Goal: Task Accomplishment & Management: Use online tool/utility

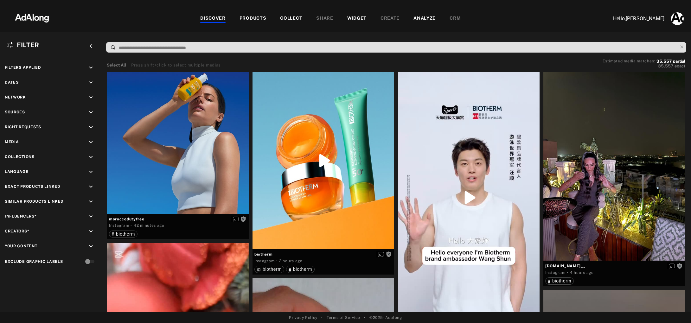
click at [258, 17] on div "PRODUCTS" at bounding box center [253, 19] width 27 height 8
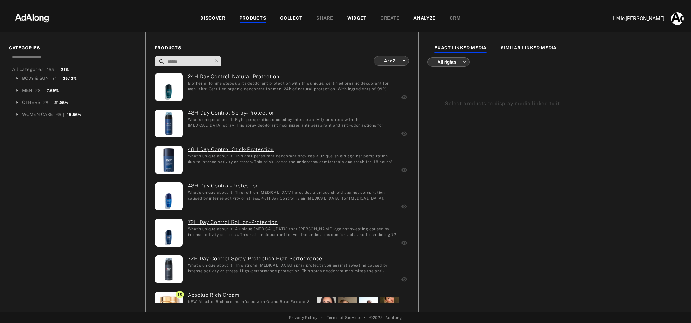
click at [200, 62] on input at bounding box center [190, 62] width 46 height 9
type input "*"
type input "**********"
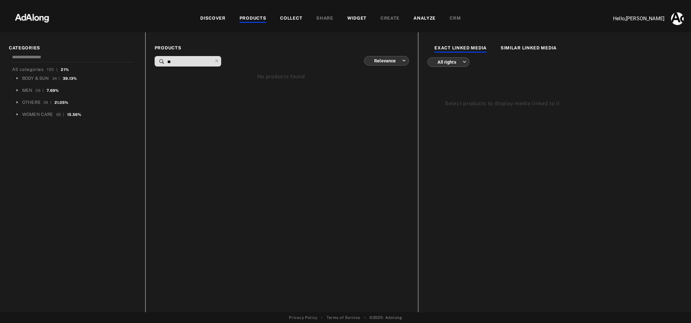
type input "*"
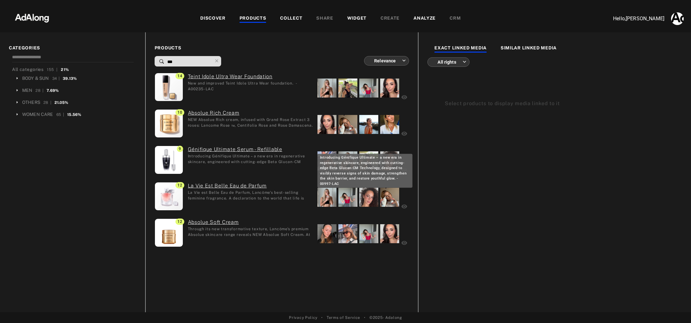
type input "***"
click at [267, 158] on div "Introducing Génifique Ultimate – a new era in regenerative skincare, engineered…" at bounding box center [250, 158] width 125 height 11
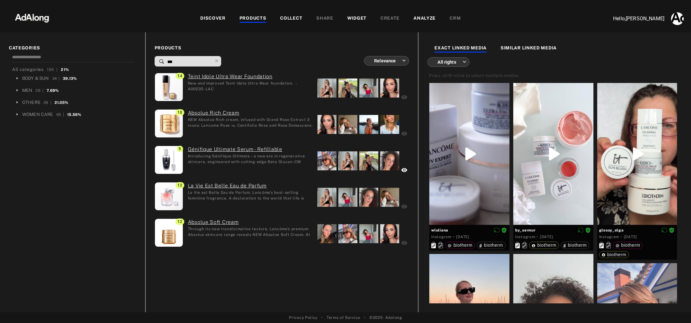
click at [358, 17] on div "WIDGET" at bounding box center [356, 19] width 19 height 8
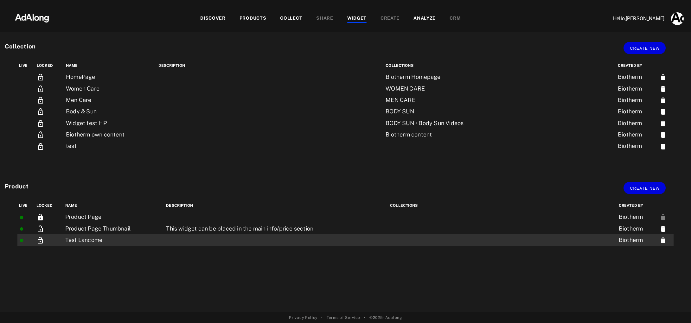
click at [92, 243] on td "Test Lancome" at bounding box center [114, 240] width 101 height 11
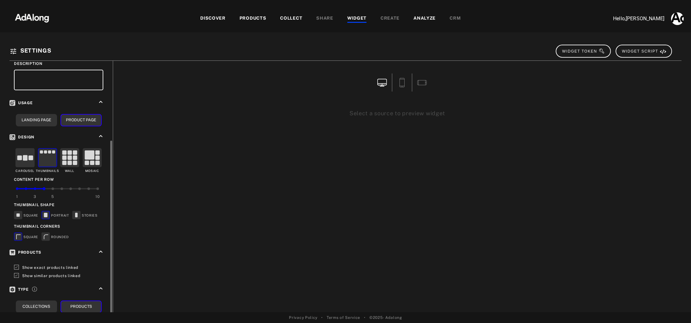
scroll to position [99, 0]
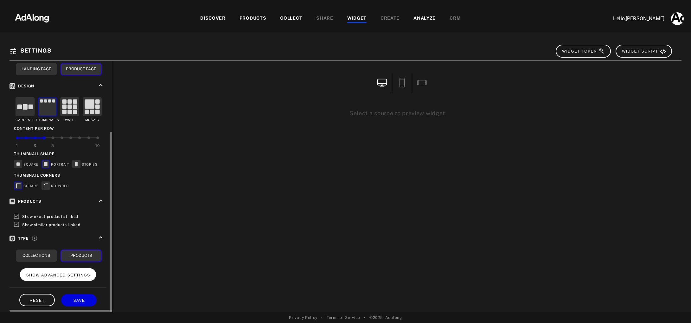
click at [72, 273] on span "SHOW ADVANCED SETTINGS" at bounding box center [58, 275] width 64 height 4
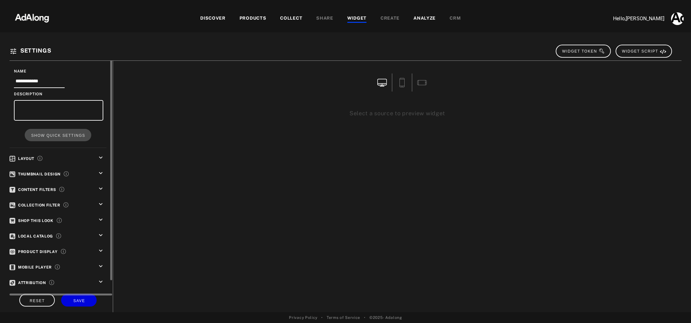
scroll to position [0, 0]
